Goal: Transaction & Acquisition: Download file/media

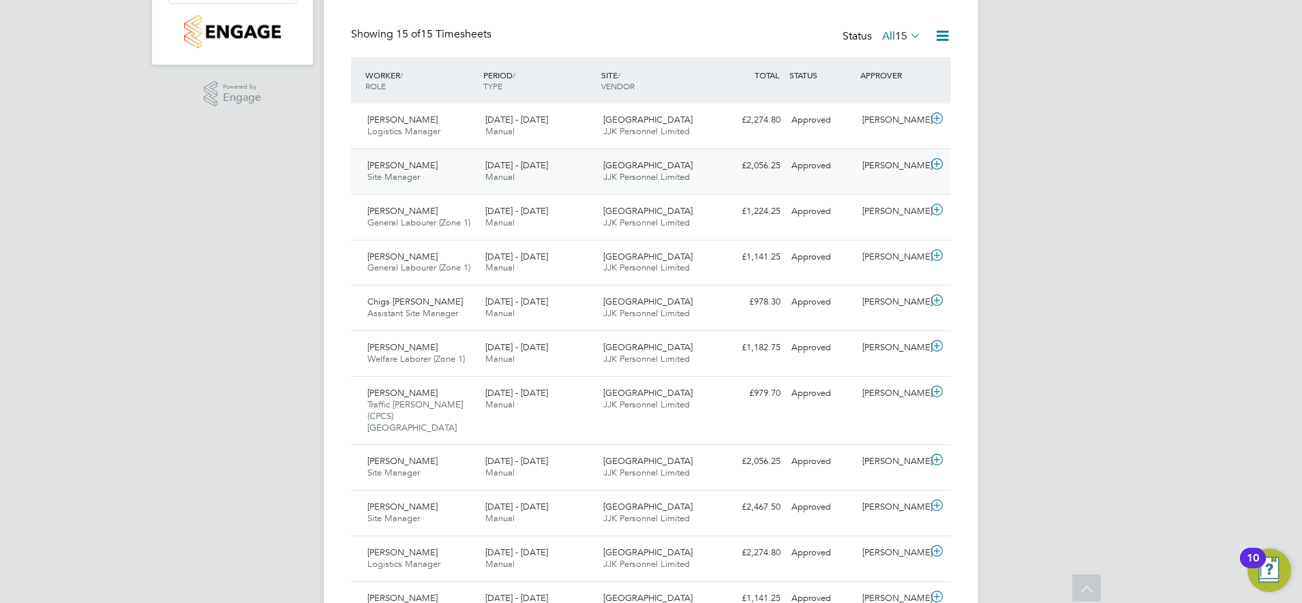
click at [567, 167] on div "[DATE] - [DATE] Manual" at bounding box center [539, 172] width 118 height 34
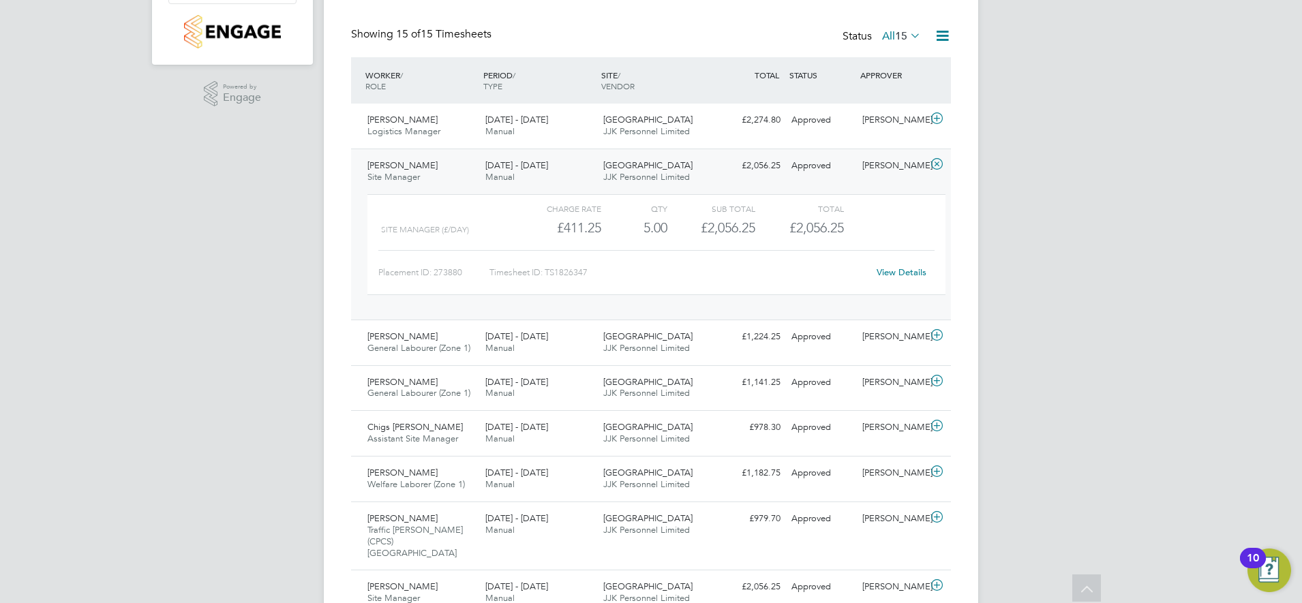
click at [896, 266] on div "View Details" at bounding box center [901, 273] width 67 height 22
click at [891, 273] on link "View Details" at bounding box center [902, 273] width 50 height 12
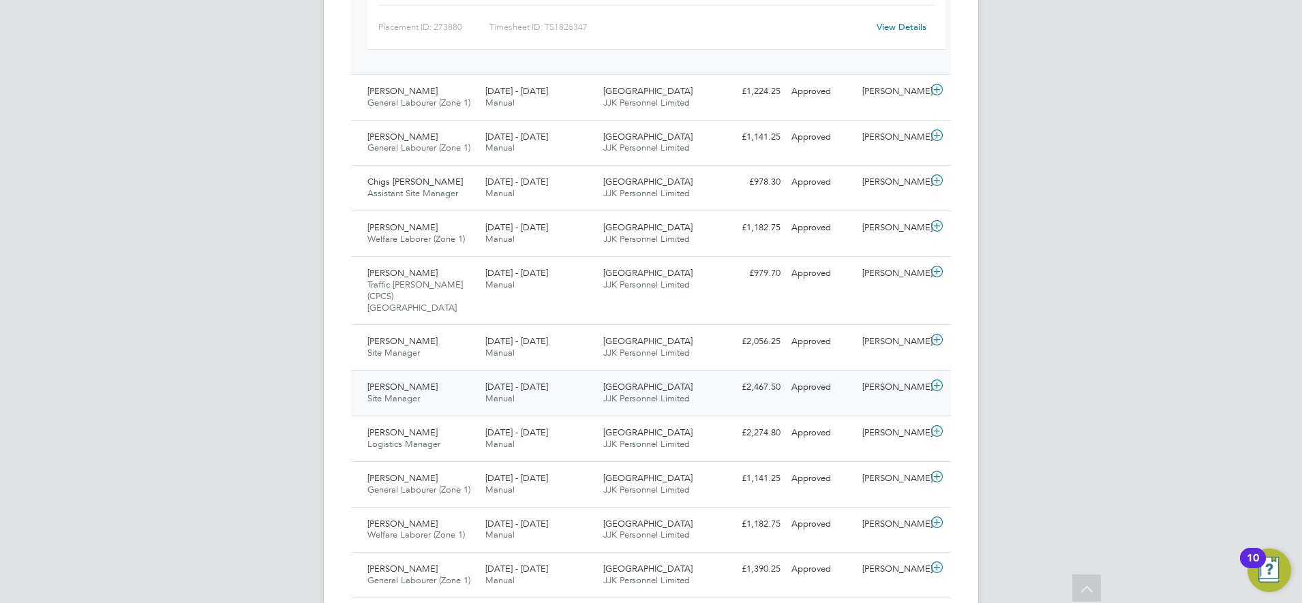
scroll to position [686, 0]
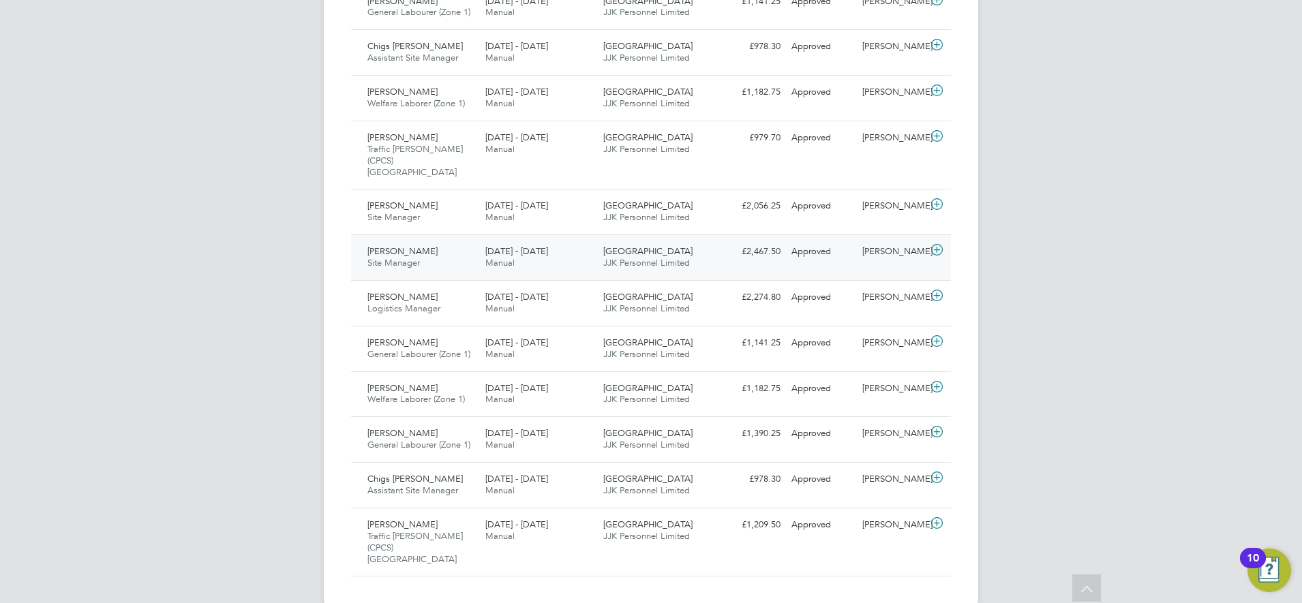
click at [731, 250] on div "£2,467.50 Approved" at bounding box center [750, 252] width 71 height 22
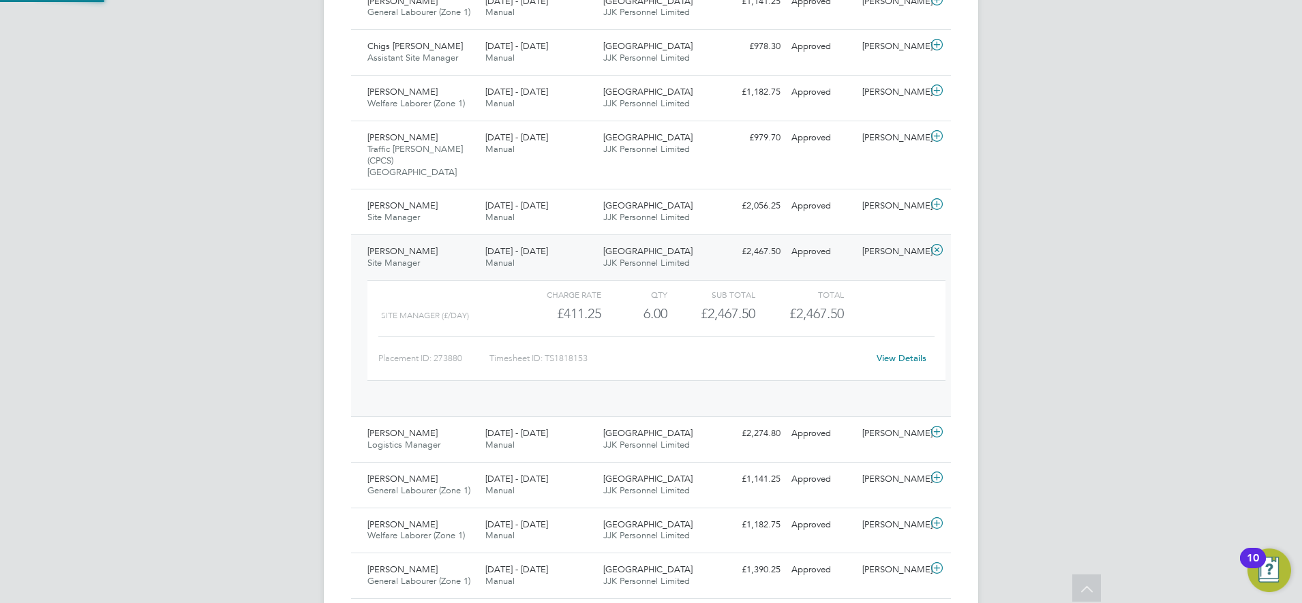
scroll to position [23, 133]
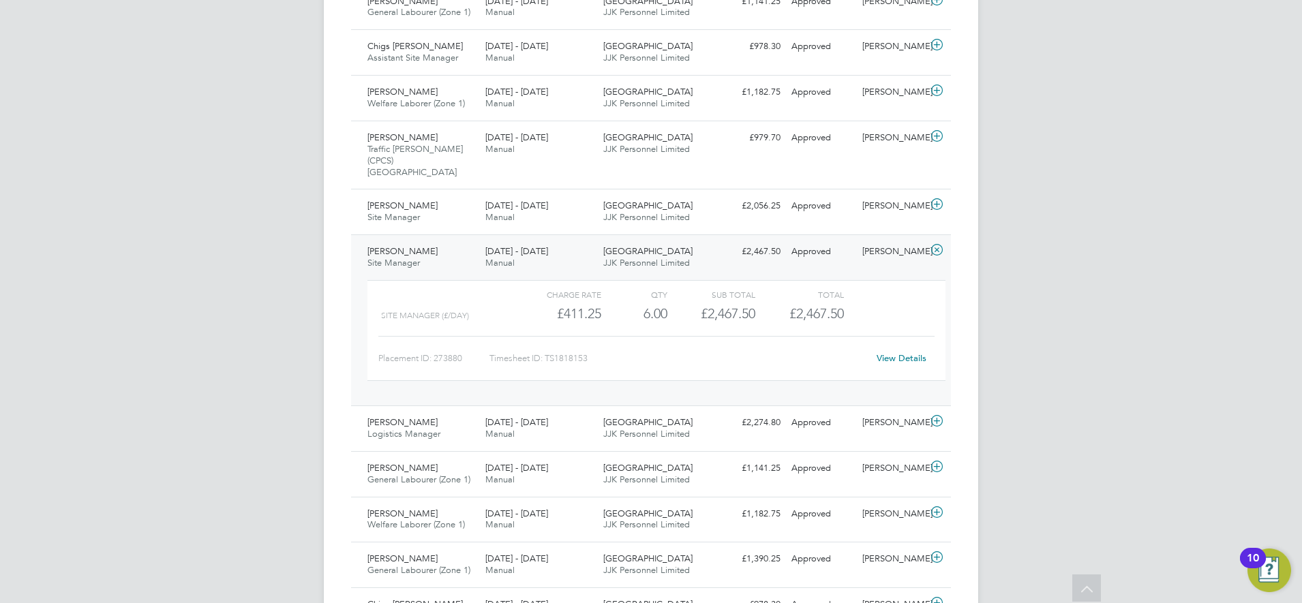
click at [908, 352] on link "View Details" at bounding box center [902, 358] width 50 height 12
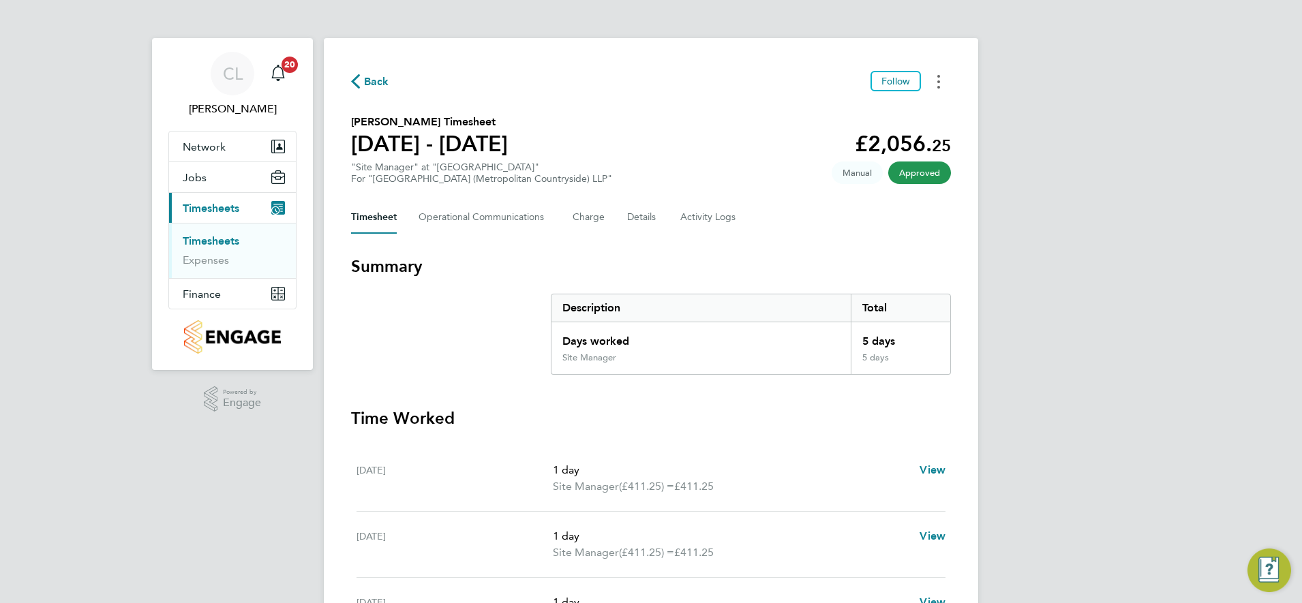
click at [941, 85] on button "Timesheets Menu" at bounding box center [938, 81] width 25 height 21
click at [873, 108] on link "Download timesheet" at bounding box center [869, 111] width 164 height 27
click at [941, 68] on div "Back Follow Marius-Daniel Dragoescu's Timesheet 01 - 07 Sept 2025 £2,467. 50 "S…" at bounding box center [651, 514] width 654 height 952
click at [934, 93] on div "Back Follow Marius-Daniel Dragoescu's Timesheet 01 - 07 Sept 2025 £2,467. 50 "S…" at bounding box center [651, 514] width 654 height 952
click at [939, 75] on icon "Timesheets Menu" at bounding box center [938, 82] width 3 height 14
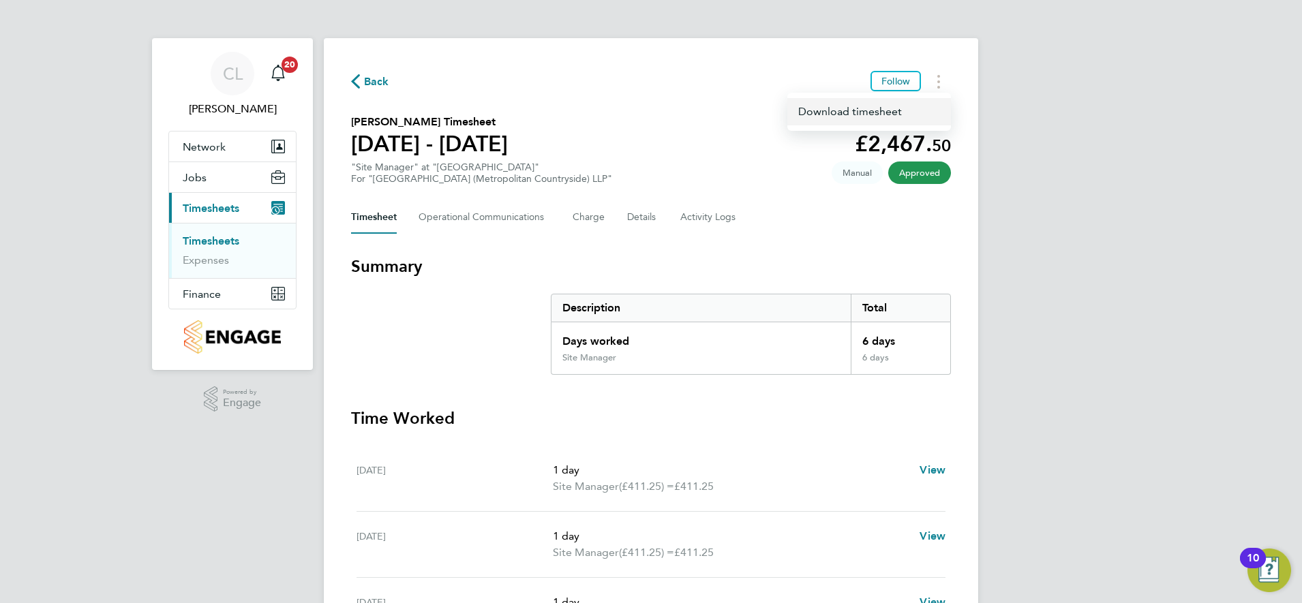
click at [878, 115] on link "Download timesheet" at bounding box center [869, 111] width 164 height 27
